Goal: Information Seeking & Learning: Learn about a topic

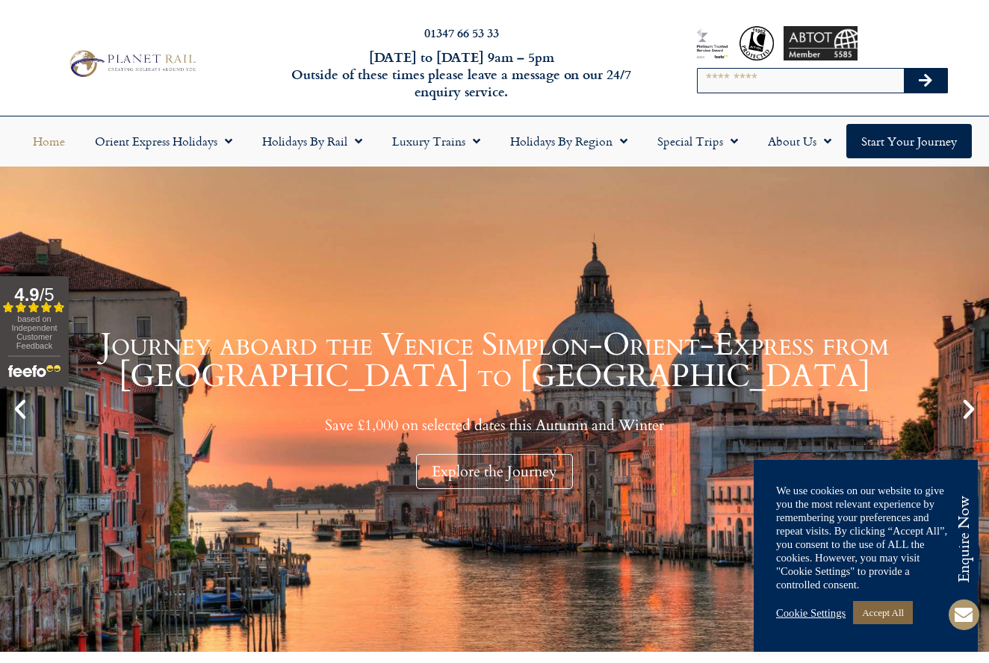
click at [879, 615] on link "Accept All" at bounding box center [883, 612] width 60 height 23
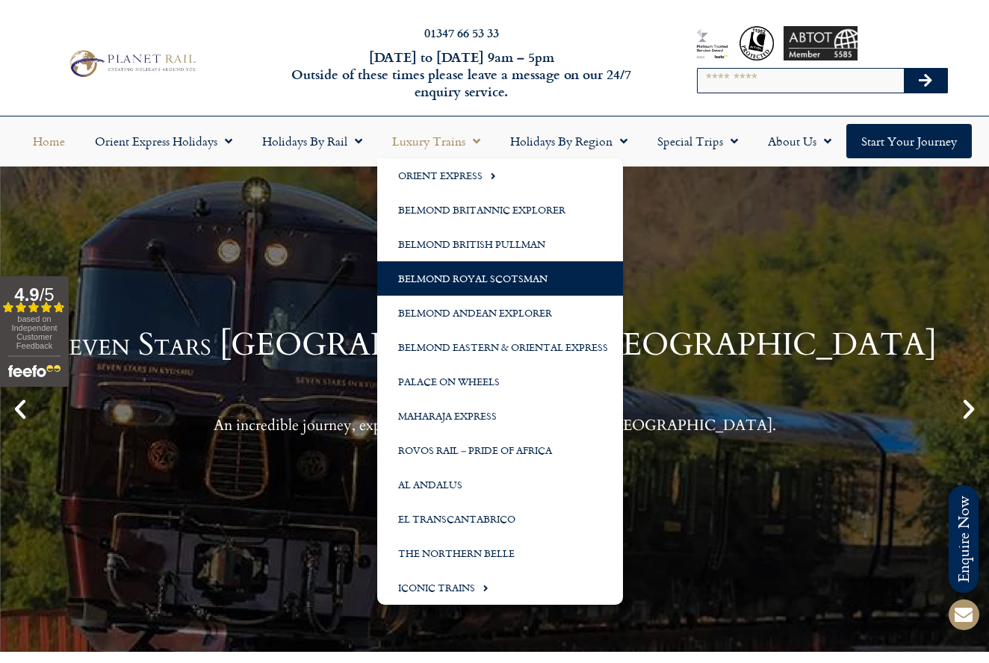
click at [434, 279] on link "Belmond Royal Scotsman" at bounding box center [500, 278] width 246 height 34
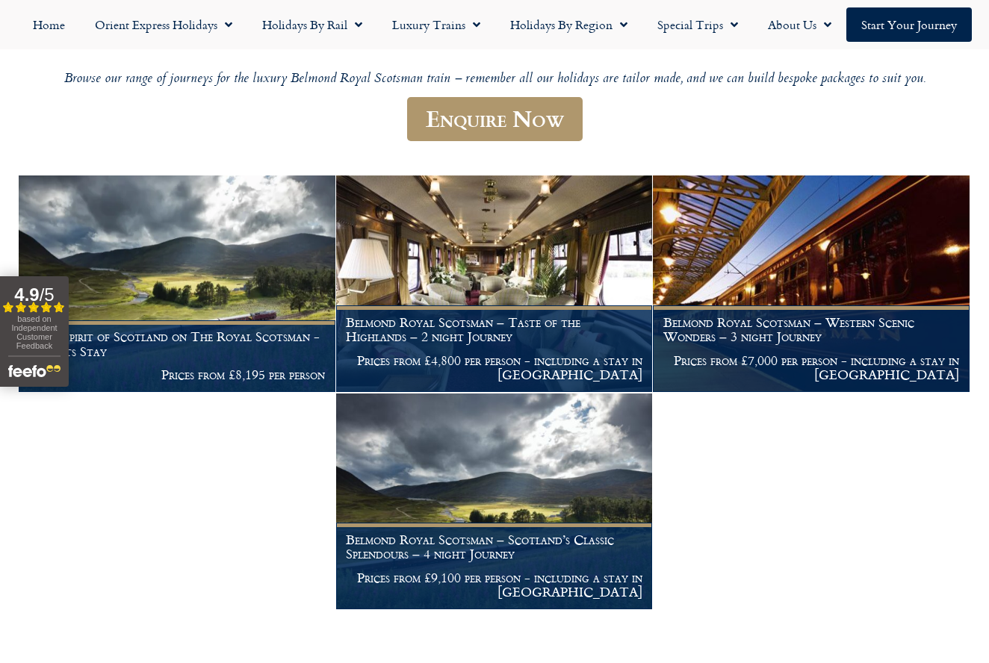
scroll to position [186, 0]
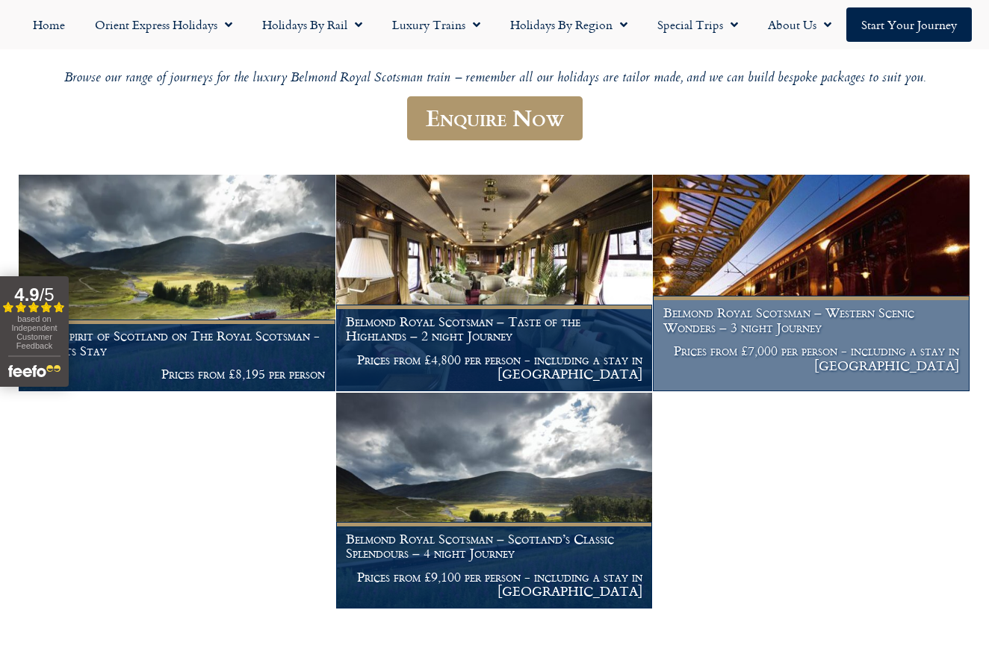
click at [721, 329] on h1 "Belmond Royal Scotsman – Western Scenic Wonders – 3 night Journey" at bounding box center [811, 319] width 296 height 29
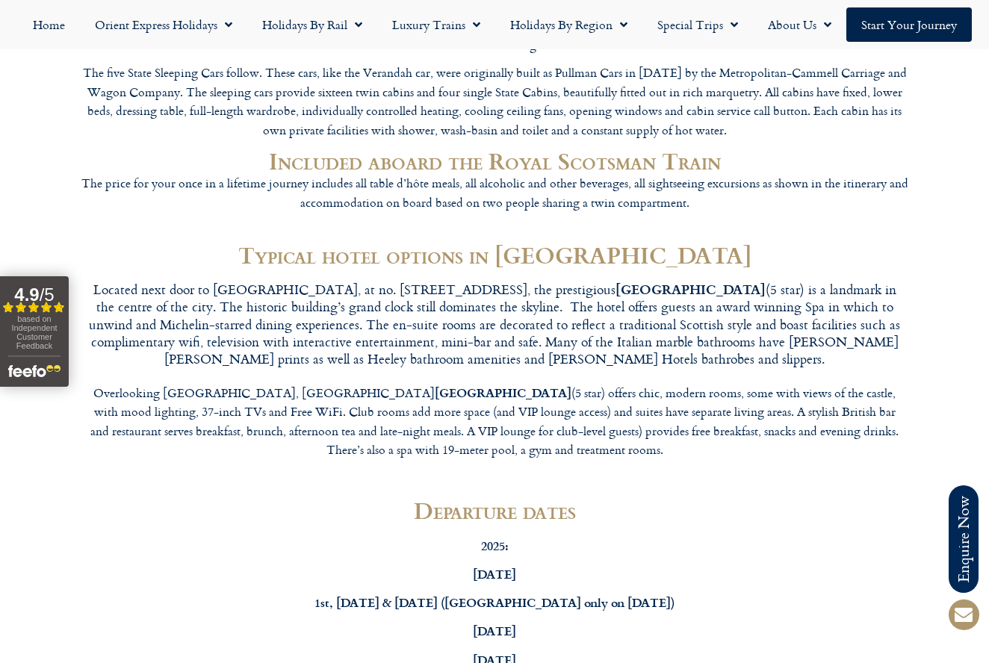
scroll to position [4733, 0]
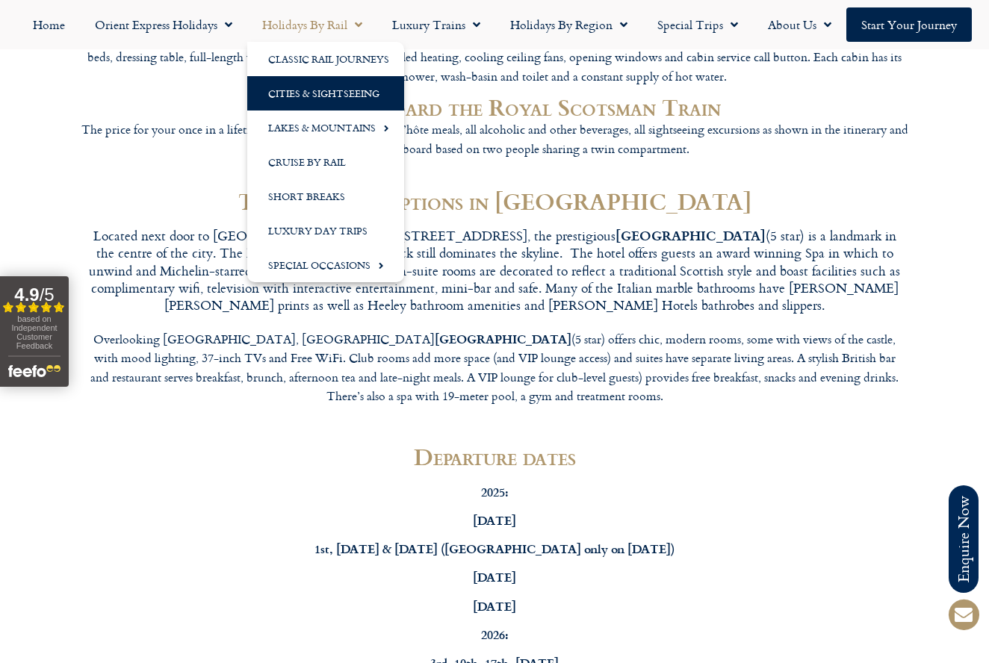
click at [296, 103] on link "Cities & Sightseeing" at bounding box center [325, 93] width 157 height 34
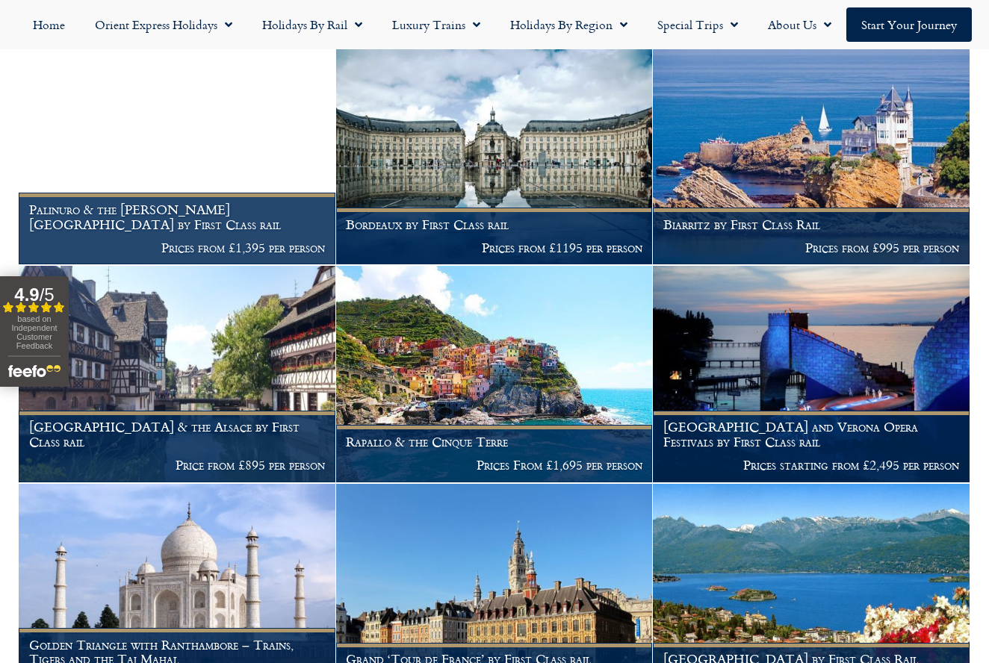
scroll to position [3847, 0]
